Goal: Task Accomplishment & Management: Complete application form

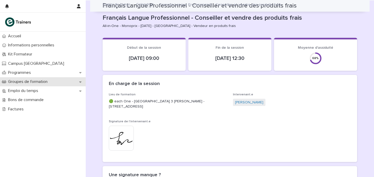
scroll to position [592, 0]
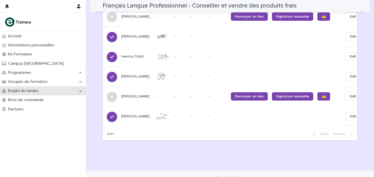
click at [33, 93] on p "Emploi du temps" at bounding box center [24, 91] width 36 height 5
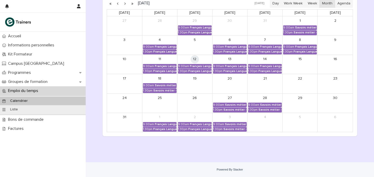
scroll to position [94, 0]
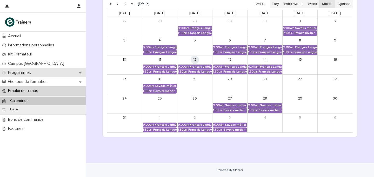
click at [24, 71] on p "Programmes" at bounding box center [20, 72] width 29 height 5
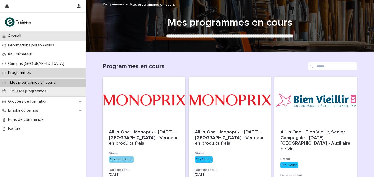
click at [20, 38] on p "Accueil" at bounding box center [15, 36] width 19 height 5
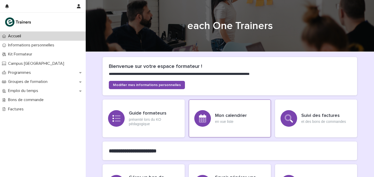
click at [223, 117] on h3 "Mon calendrier" at bounding box center [231, 116] width 32 height 6
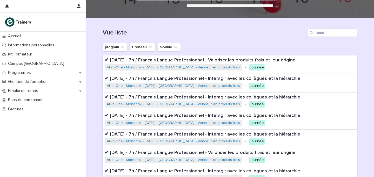
scroll to position [155, 0]
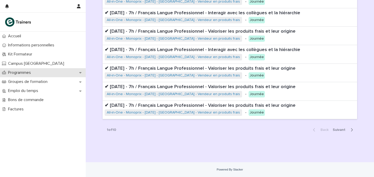
click at [25, 72] on p "Programmes" at bounding box center [20, 72] width 29 height 5
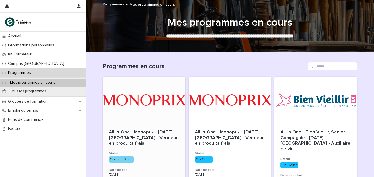
click at [154, 111] on div at bounding box center [144, 100] width 83 height 47
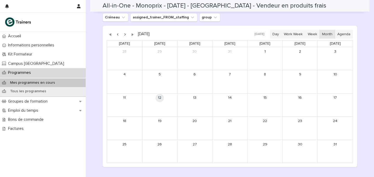
scroll to position [277, 0]
click at [125, 37] on button "button" at bounding box center [124, 35] width 7 height 8
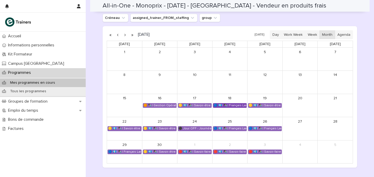
click at [222, 105] on div "🔵 💶| ✒️| Français Langue Professionnel - Valoriser les produits frais et leur o…" at bounding box center [229, 106] width 33 height 4
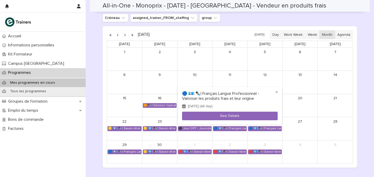
click at [209, 79] on div at bounding box center [187, 88] width 374 height 177
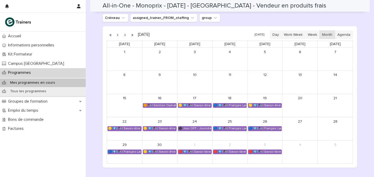
click at [125, 36] on button "button" at bounding box center [124, 35] width 7 height 8
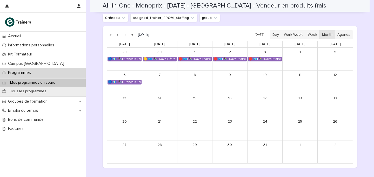
click at [125, 36] on button "button" at bounding box center [124, 35] width 7 height 8
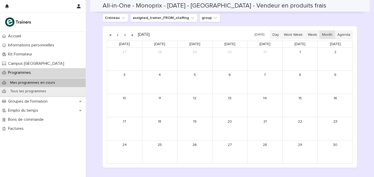
click at [125, 36] on button "button" at bounding box center [124, 35] width 7 height 8
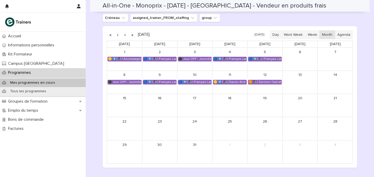
click at [118, 35] on button "button" at bounding box center [117, 35] width 7 height 8
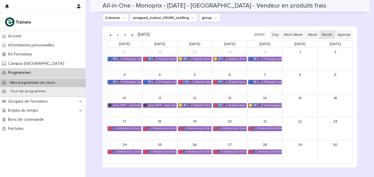
click at [118, 35] on button "button" at bounding box center [117, 35] width 7 height 8
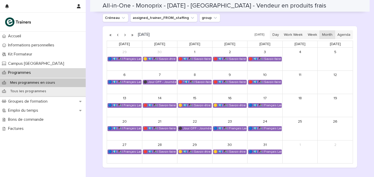
click at [118, 35] on button "button" at bounding box center [117, 35] width 7 height 8
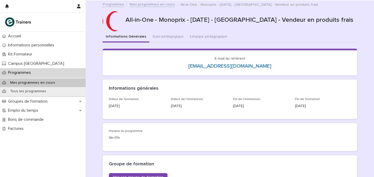
click at [146, 6] on link "Mes programmes en cours" at bounding box center [152, 4] width 45 height 6
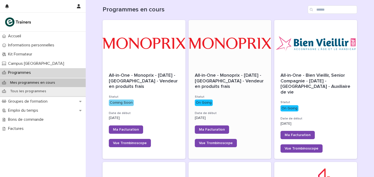
scroll to position [57, 0]
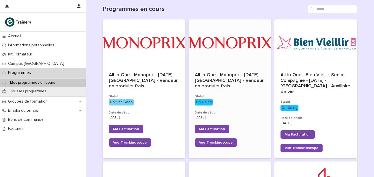
click at [234, 53] on div at bounding box center [230, 42] width 83 height 47
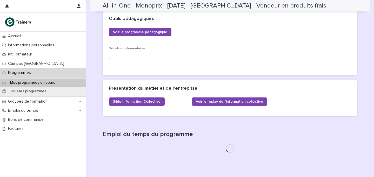
scroll to position [244, 0]
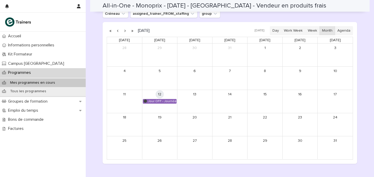
scroll to position [359, 0]
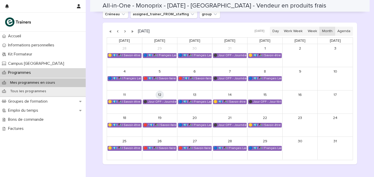
click at [124, 34] on button "button" at bounding box center [124, 31] width 7 height 8
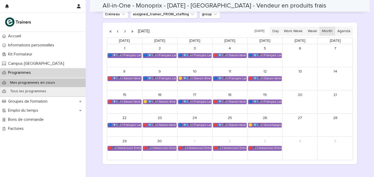
click at [124, 34] on button "button" at bounding box center [124, 31] width 7 height 8
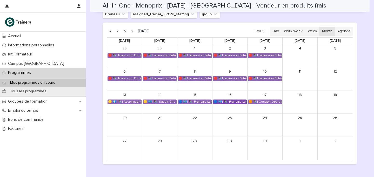
click at [233, 104] on link "🔵 💶| ✒️| Français Langue Professionnel - Interagir avec les collègues et la hié…" at bounding box center [230, 102] width 34 height 5
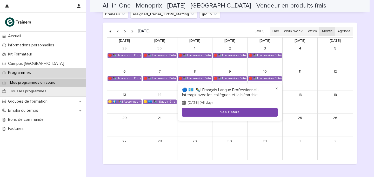
click at [230, 111] on button "See Details" at bounding box center [230, 112] width 96 height 9
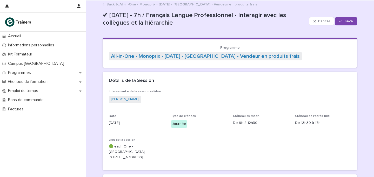
click at [141, 5] on link "Back to All-in-One - Monoprix - [DATE] - [GEOGRAPHIC_DATA] - Vendeur en produit…" at bounding box center [181, 4] width 151 height 6
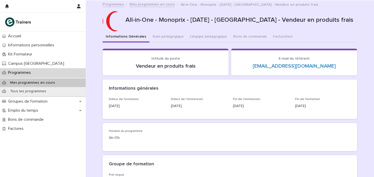
click at [141, 5] on link "Mes programmes en cours" at bounding box center [152, 4] width 45 height 6
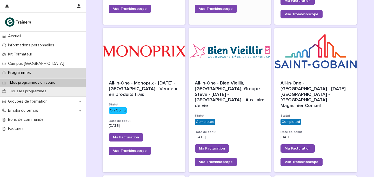
scroll to position [165, 0]
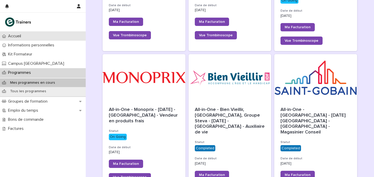
click at [21, 37] on p "Accueil" at bounding box center [15, 36] width 19 height 5
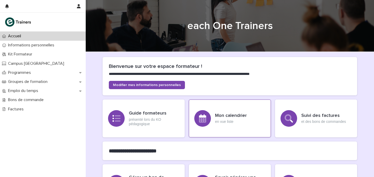
click at [223, 109] on div "Mon calendrier en vue liste" at bounding box center [230, 119] width 82 height 38
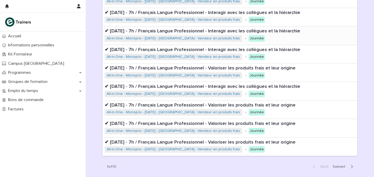
scroll to position [119, 0]
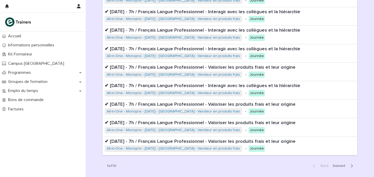
click at [337, 165] on span "Next" at bounding box center [341, 166] width 16 height 4
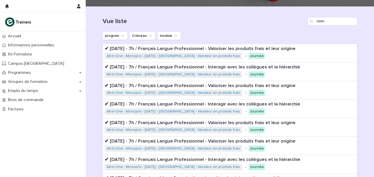
scroll to position [44, 0]
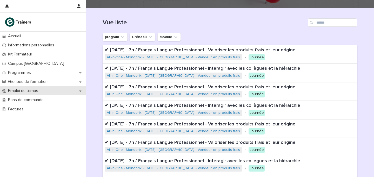
click at [26, 89] on p "Emploi du temps" at bounding box center [24, 91] width 36 height 5
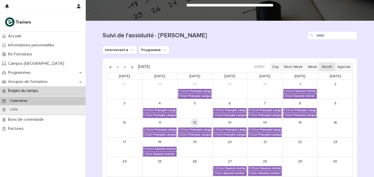
scroll to position [37, 0]
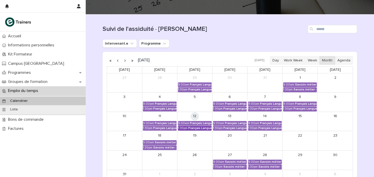
click at [193, 128] on div "Français Langue Professionnel - Conseiller et vendre des produits frais" at bounding box center [199, 129] width 23 height 4
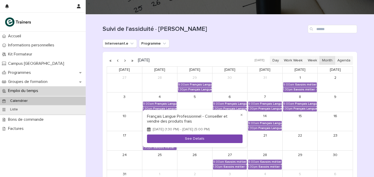
click at [193, 137] on button "See Details" at bounding box center [195, 139] width 96 height 9
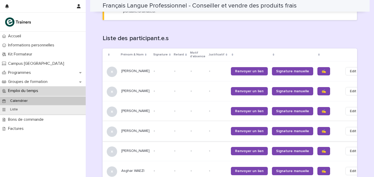
scroll to position [331, 0]
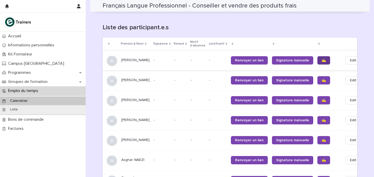
click at [317, 56] on link "✍️" at bounding box center [323, 60] width 13 height 8
click at [322, 79] on span "✍️" at bounding box center [324, 81] width 4 height 4
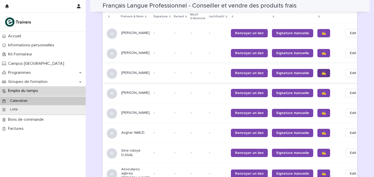
scroll to position [359, 0]
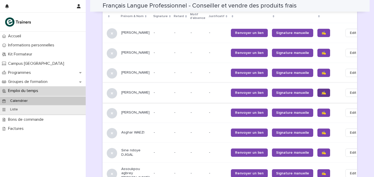
click at [317, 89] on link "✍️" at bounding box center [323, 93] width 13 height 8
click at [322, 111] on span "✍️" at bounding box center [324, 113] width 4 height 4
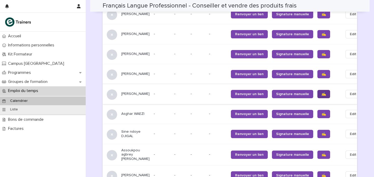
scroll to position [389, 0]
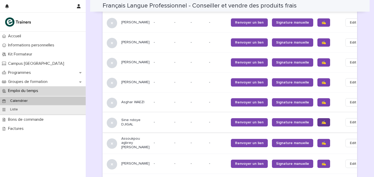
click at [317, 118] on link "✍️" at bounding box center [323, 122] width 13 height 8
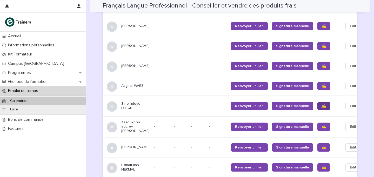
scroll to position [408, 0]
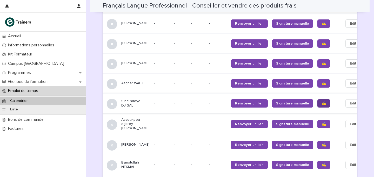
click at [317, 120] on link "✍️" at bounding box center [323, 124] width 13 height 8
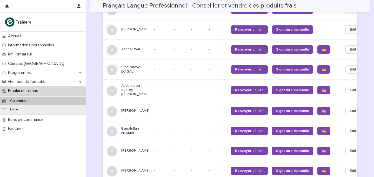
scroll to position [445, 0]
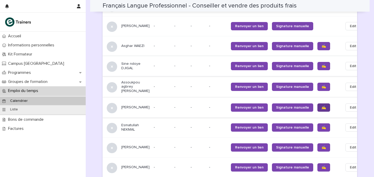
click at [322, 106] on span "✍️" at bounding box center [324, 108] width 4 height 4
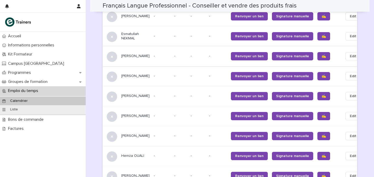
scroll to position [538, 0]
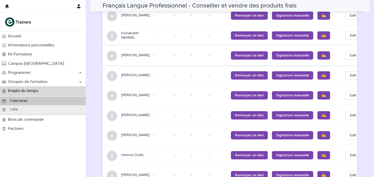
click at [322, 114] on span "✍️" at bounding box center [324, 116] width 4 height 4
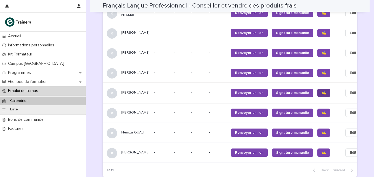
scroll to position [562, 0]
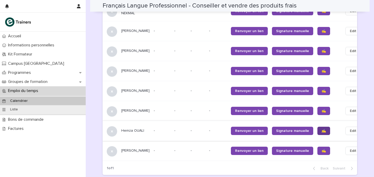
click at [322, 129] on span "✍️" at bounding box center [324, 131] width 4 height 4
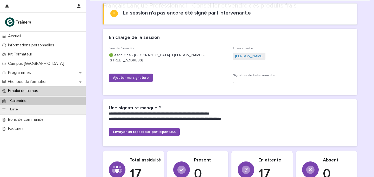
scroll to position [78, 0]
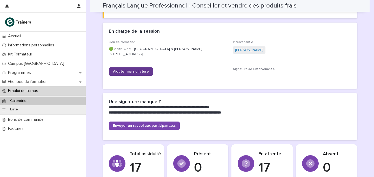
click at [132, 72] on span "Ajouter ma signature" at bounding box center [131, 72] width 36 height 4
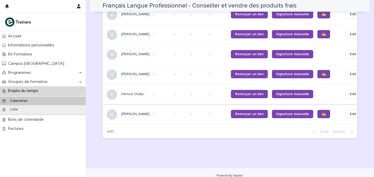
scroll to position [594, 0]
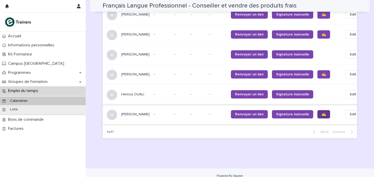
click at [317, 113] on link "✍️" at bounding box center [323, 114] width 13 height 8
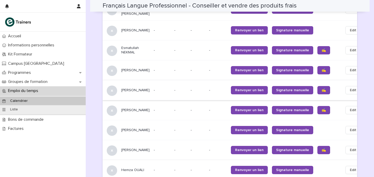
scroll to position [516, 0]
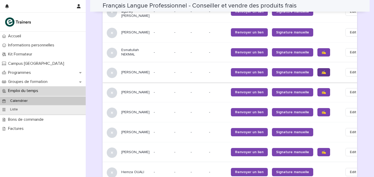
click at [317, 71] on link "✍️" at bounding box center [323, 72] width 13 height 8
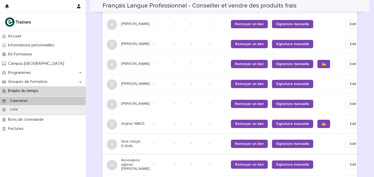
scroll to position [341, 0]
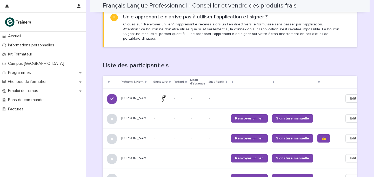
scroll to position [356, 0]
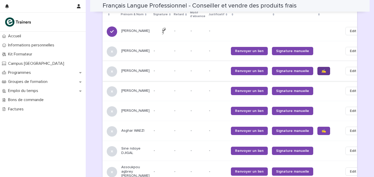
click at [322, 69] on span "✍️" at bounding box center [324, 71] width 4 height 4
click at [317, 131] on link "✍️" at bounding box center [323, 131] width 13 height 8
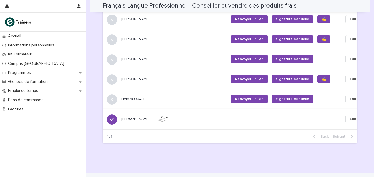
scroll to position [591, 0]
